Goal: Information Seeking & Learning: Learn about a topic

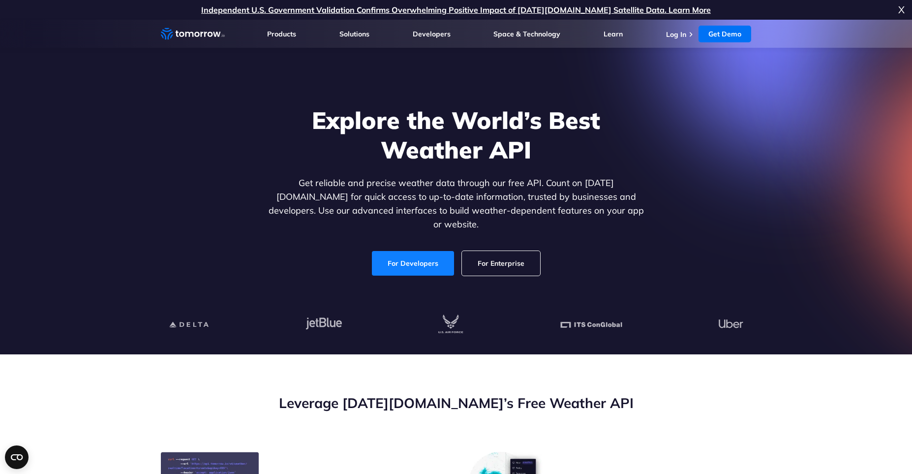
click at [418, 258] on link "For Developers" at bounding box center [413, 263] width 82 height 25
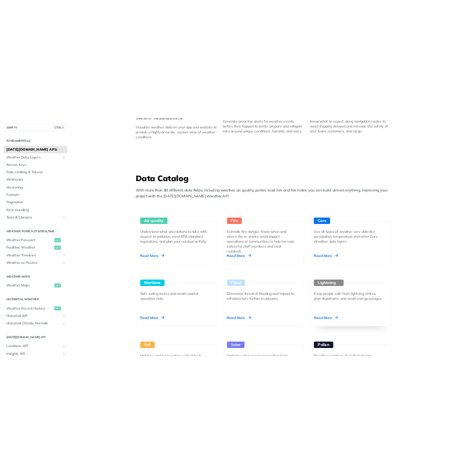
scroll to position [769, 0]
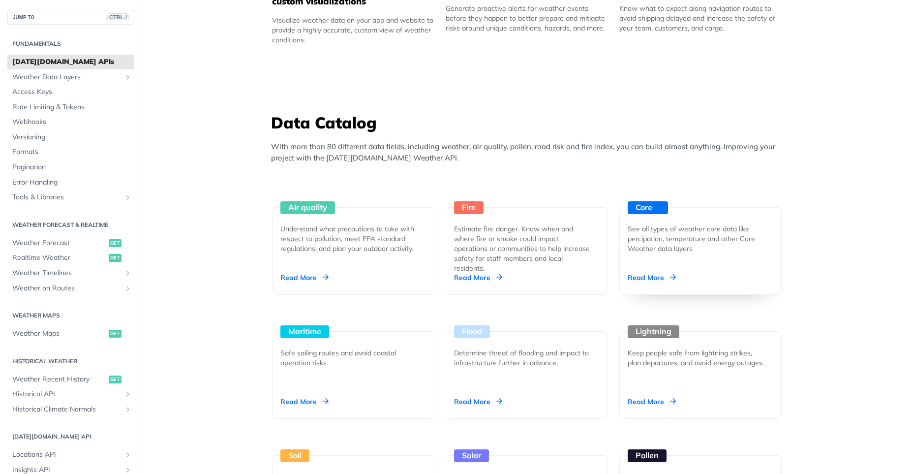
click at [644, 278] on div "Read More" at bounding box center [652, 278] width 48 height 10
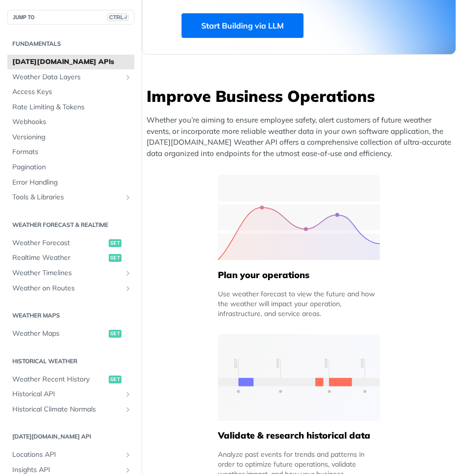
scroll to position [0, 0]
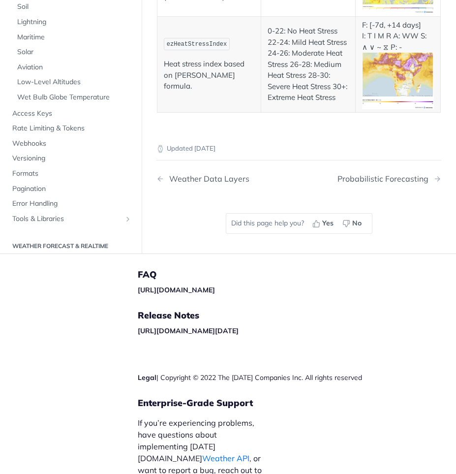
scroll to position [5997, 0]
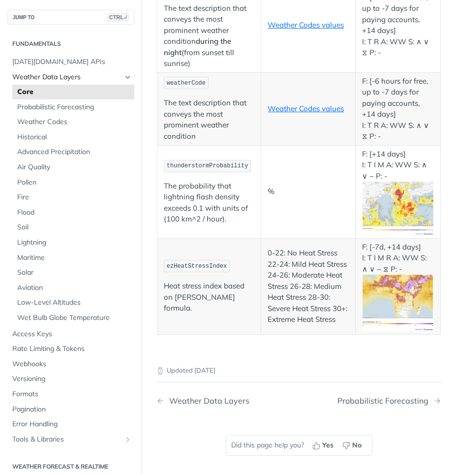
click at [71, 72] on span "Weather Data Layers" at bounding box center [66, 77] width 109 height 10
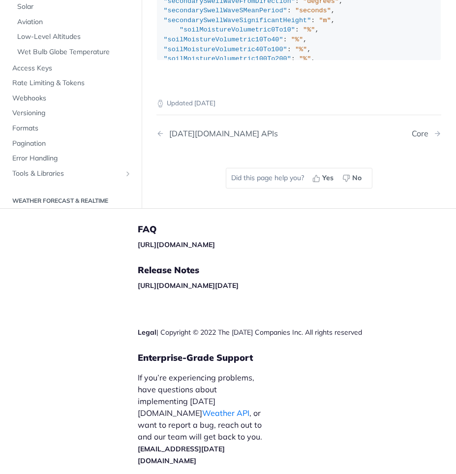
scroll to position [1422, 0]
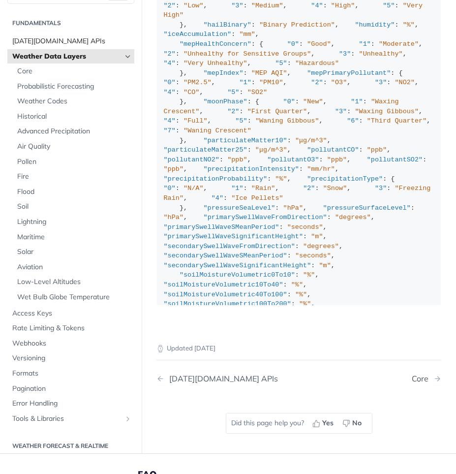
click at [60, 46] on span "[DATE][DOMAIN_NAME] APIs" at bounding box center [72, 41] width 120 height 10
